Goal: Find specific page/section: Find specific page/section

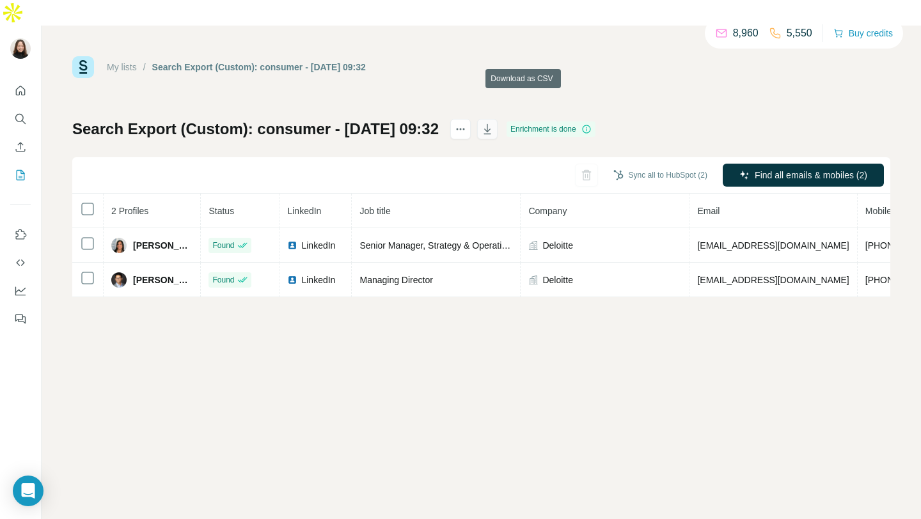
click at [494, 123] on icon "button" at bounding box center [487, 129] width 13 height 13
click at [772, 119] on div "Search Export (Custom): consumer - 05/09/2025 09:32 Enrichment is done Sync all…" at bounding box center [481, 208] width 818 height 178
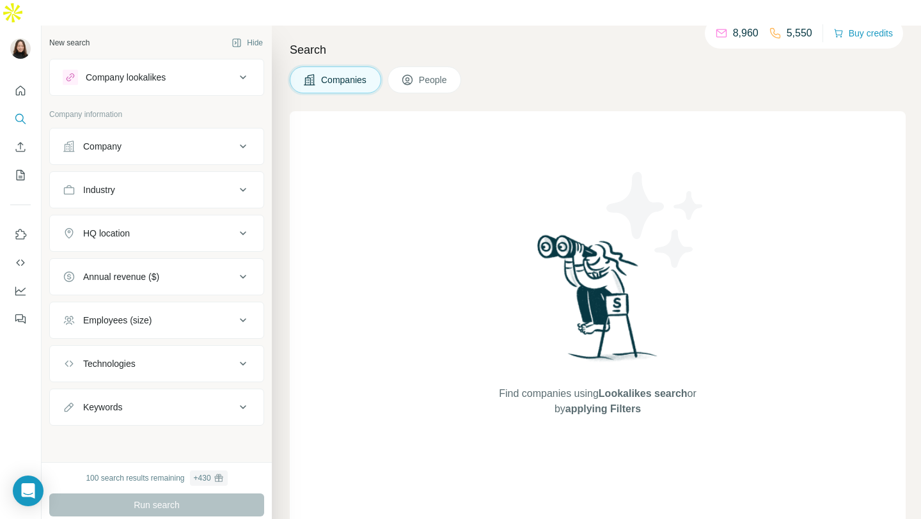
click at [774, 33] on div "5,550" at bounding box center [790, 33] width 43 height 15
click at [735, 35] on p "8,960" at bounding box center [746, 33] width 26 height 15
